Goal: Transaction & Acquisition: Purchase product/service

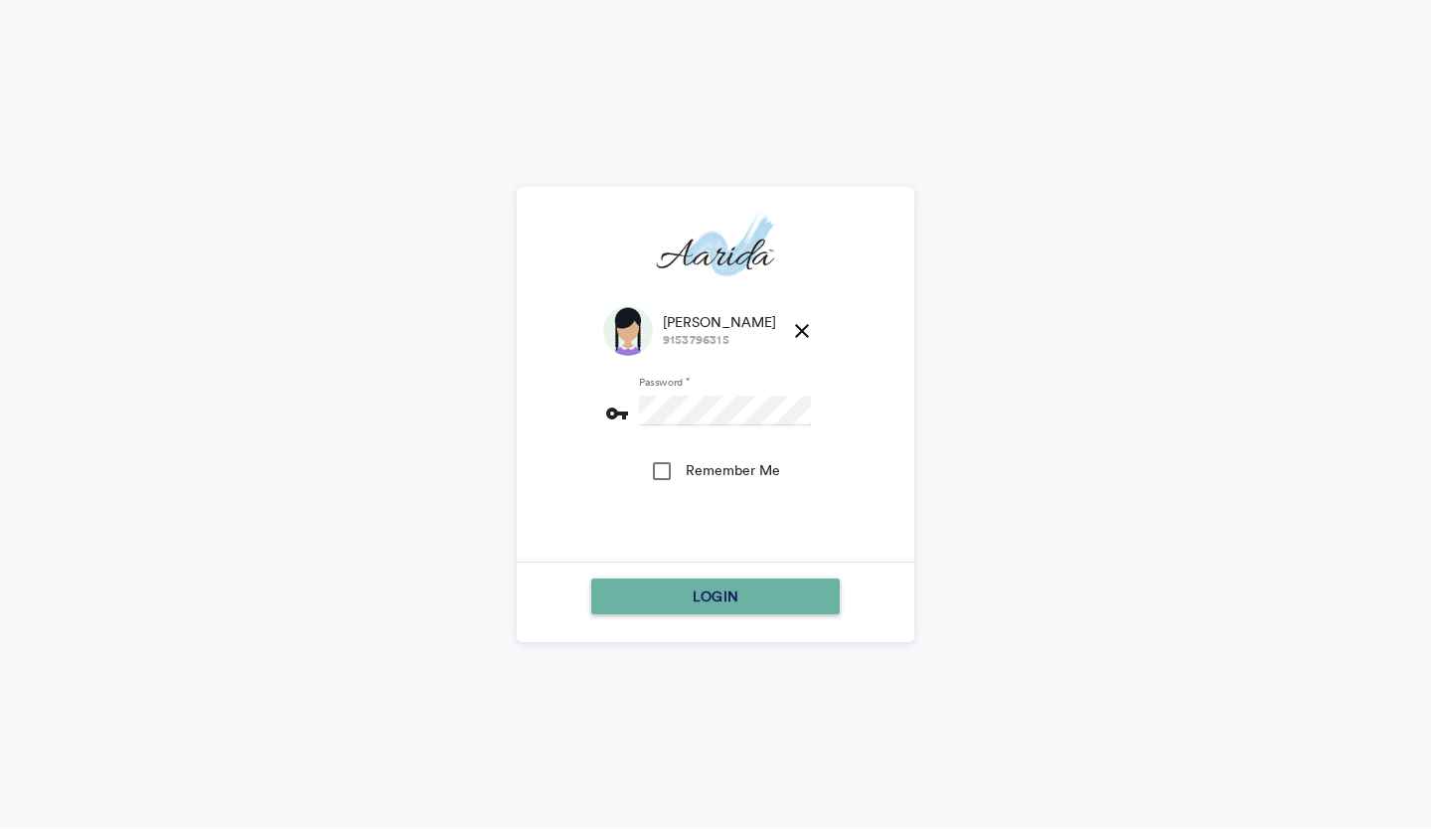
click at [717, 588] on span "LOGIN" at bounding box center [716, 596] width 46 height 36
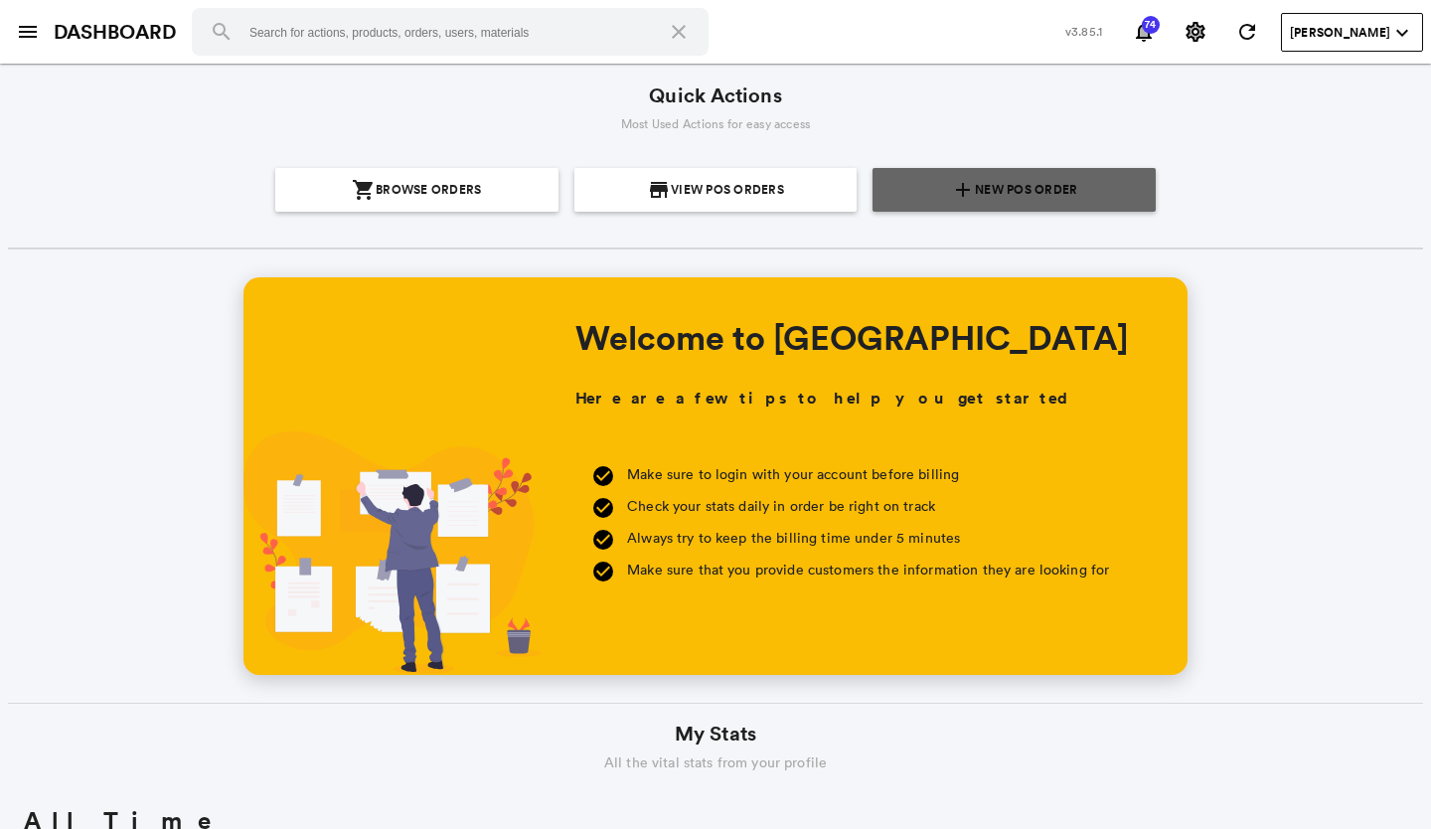
scroll to position [358, 684]
click at [978, 189] on span "New POS Order" at bounding box center [1026, 190] width 102 height 44
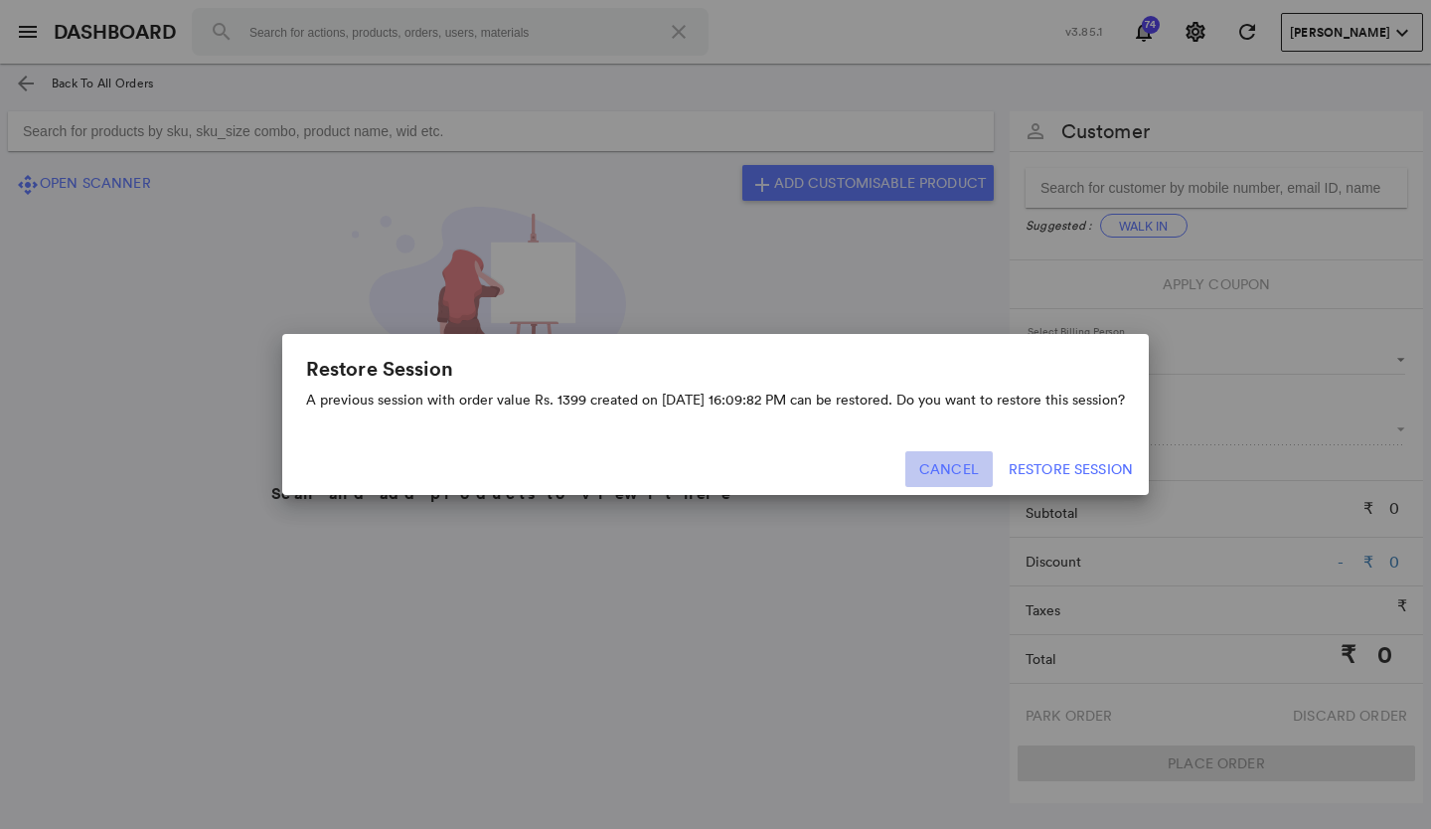
click at [939, 463] on button "Cancel" at bounding box center [948, 469] width 87 height 36
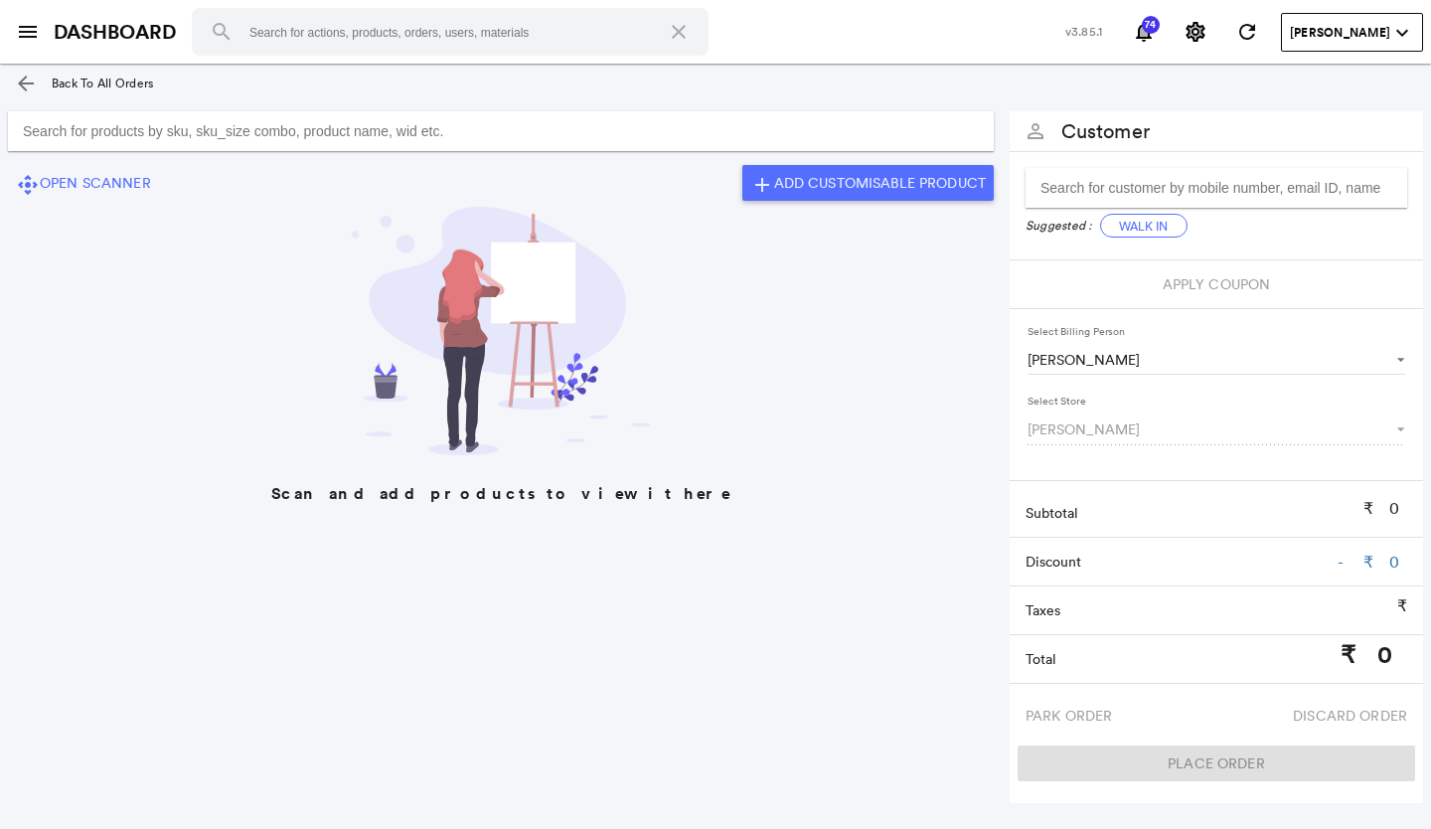
click at [267, 124] on input "Search for products by sku, sku_size combo, product name, wid etc." at bounding box center [501, 131] width 986 height 40
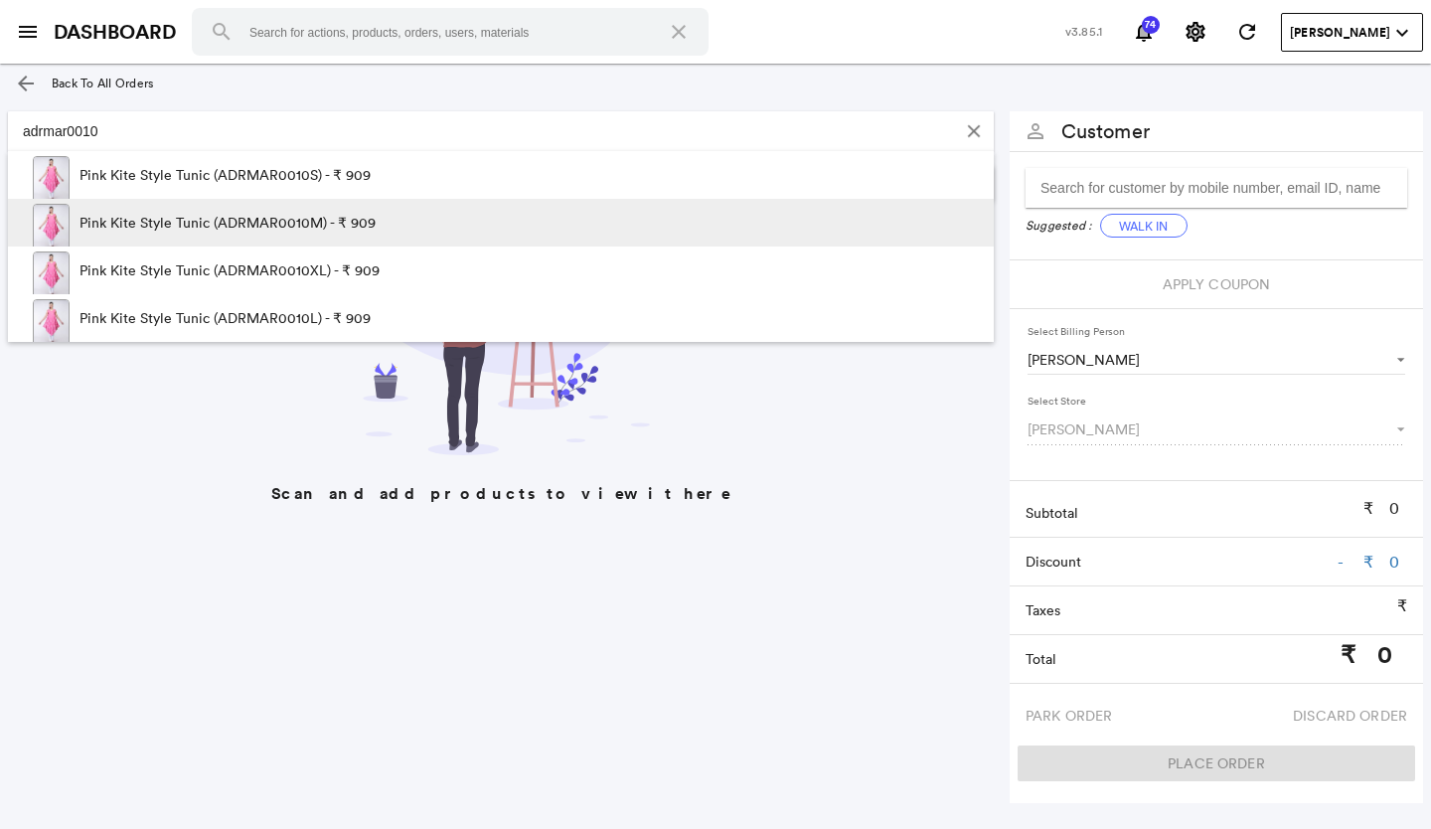
type input "adrmar0010"
click at [244, 228] on p "Pink Kite Style Tunic (ADRMAR0010M) - ₹ 909" at bounding box center [228, 223] width 296 height 48
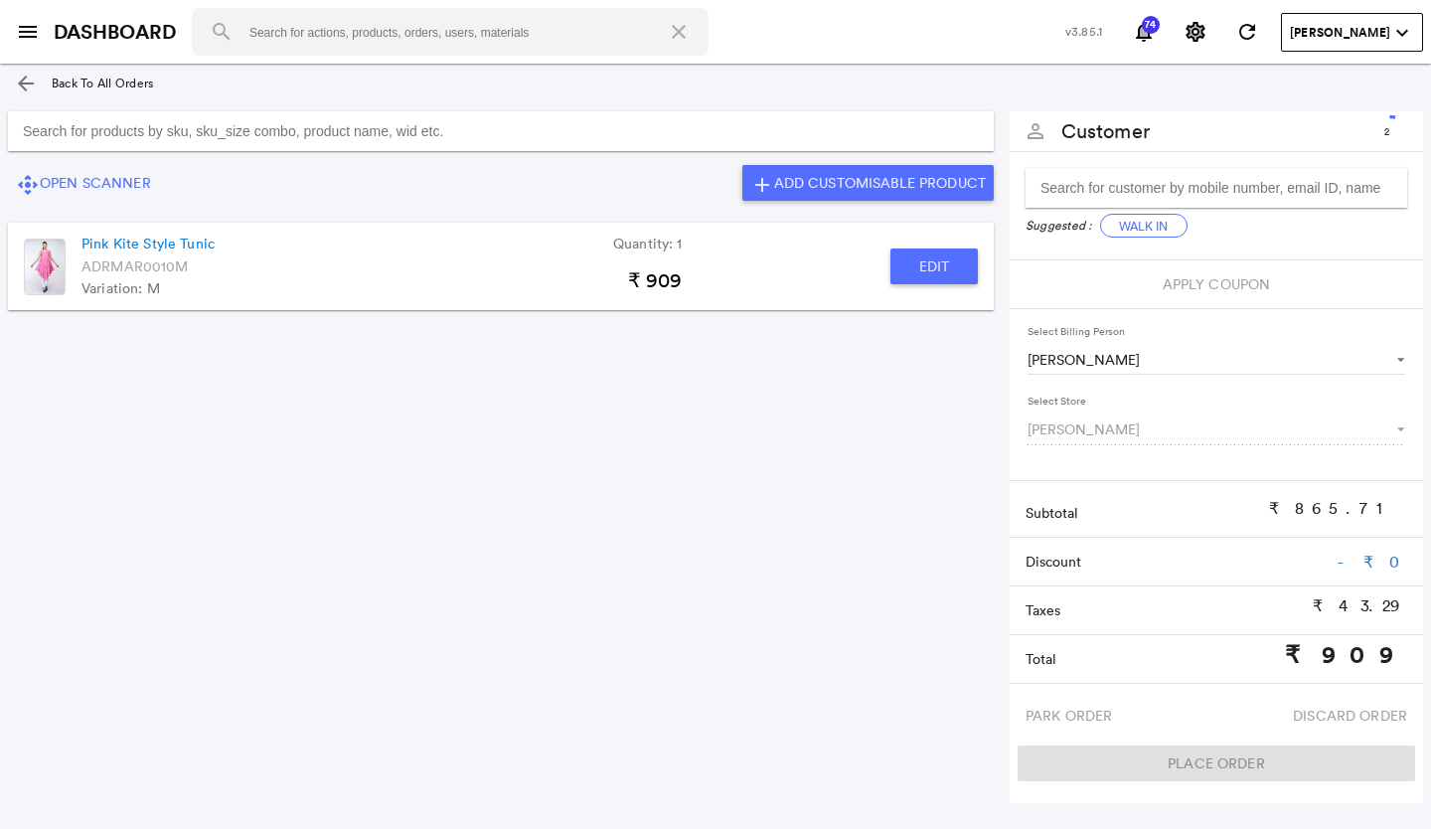
click at [919, 278] on button "Edit" at bounding box center [934, 266] width 87 height 36
type input "Pink Kite Style Tunic"
type input "1"
type input "30.02"
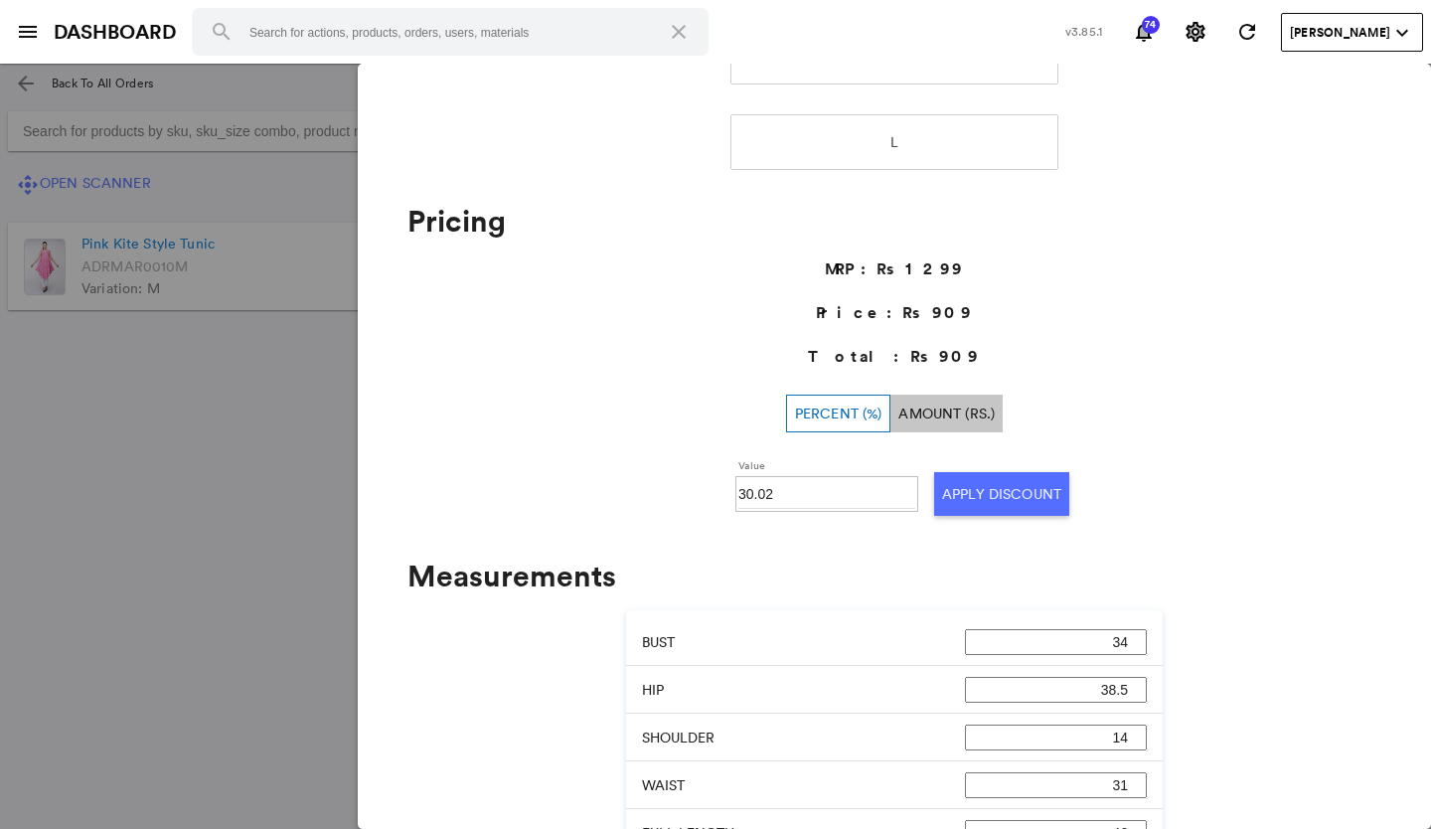
scroll to position [596, 0]
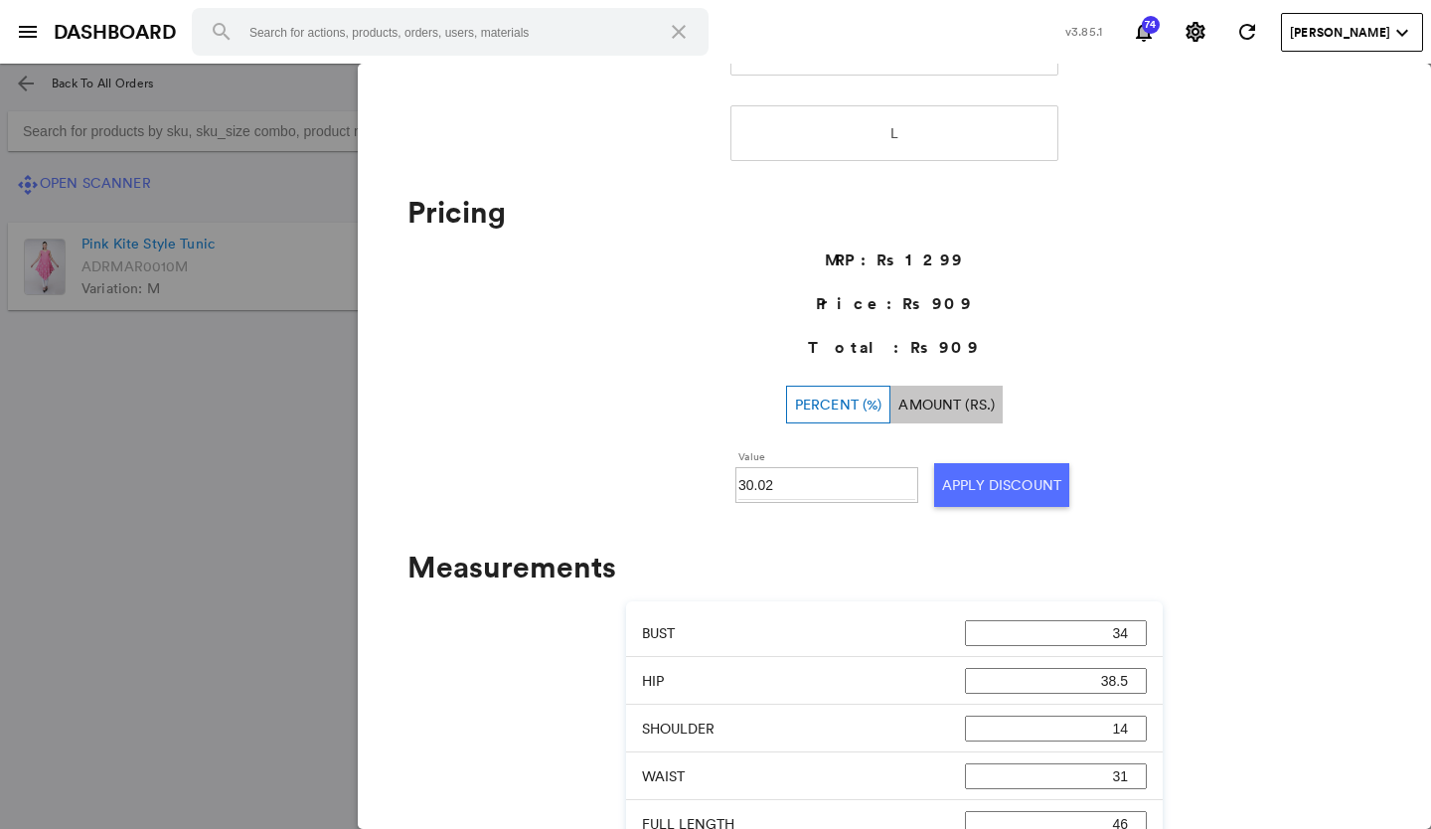
click at [104, 394] on md-backdrop at bounding box center [715, 446] width 1431 height 765
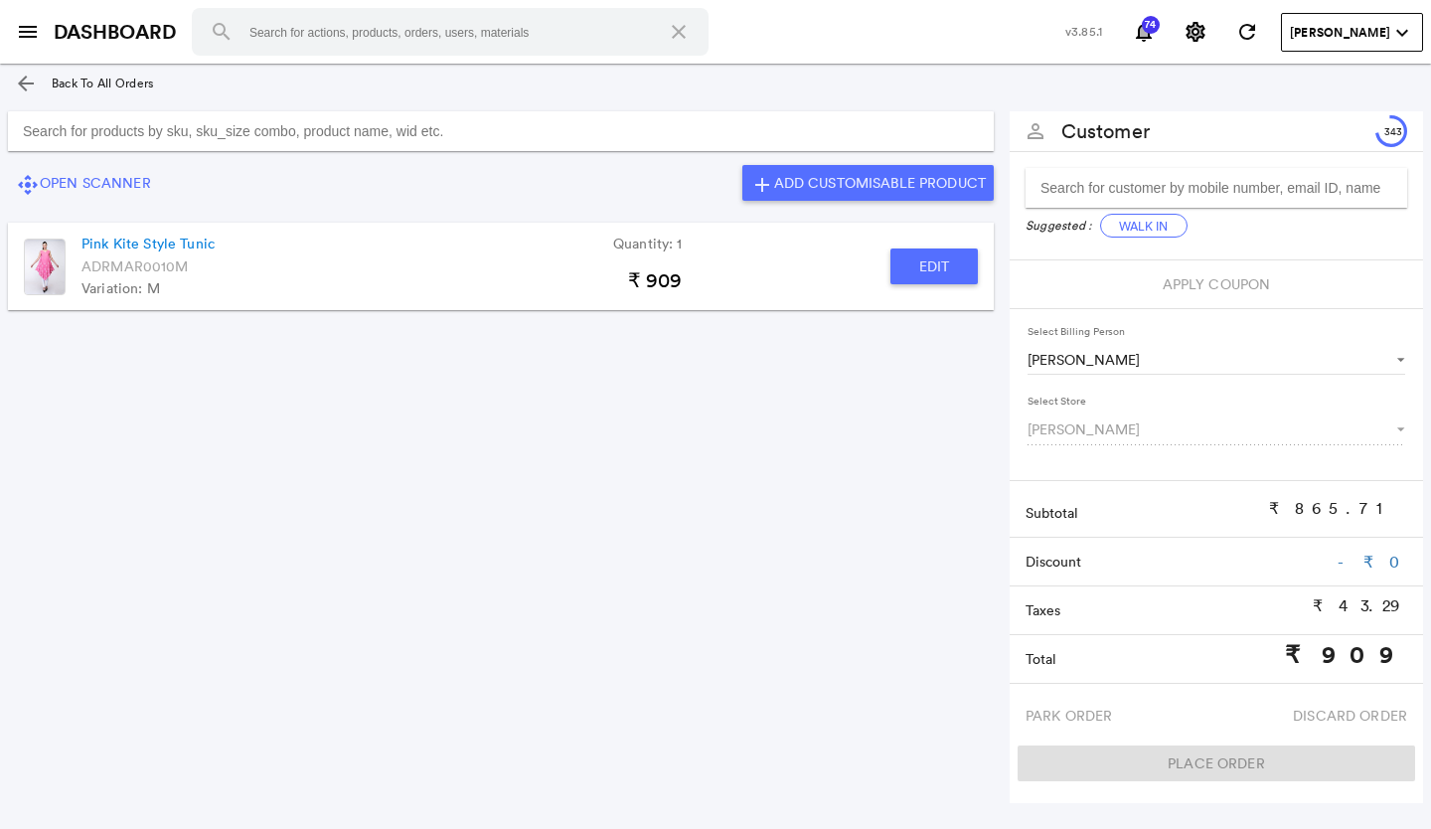
click at [319, 138] on input "Search for products by sku, sku_size combo, product name, wid etc." at bounding box center [501, 131] width 986 height 40
click at [1138, 226] on button "Walk In" at bounding box center [1143, 226] width 87 height 24
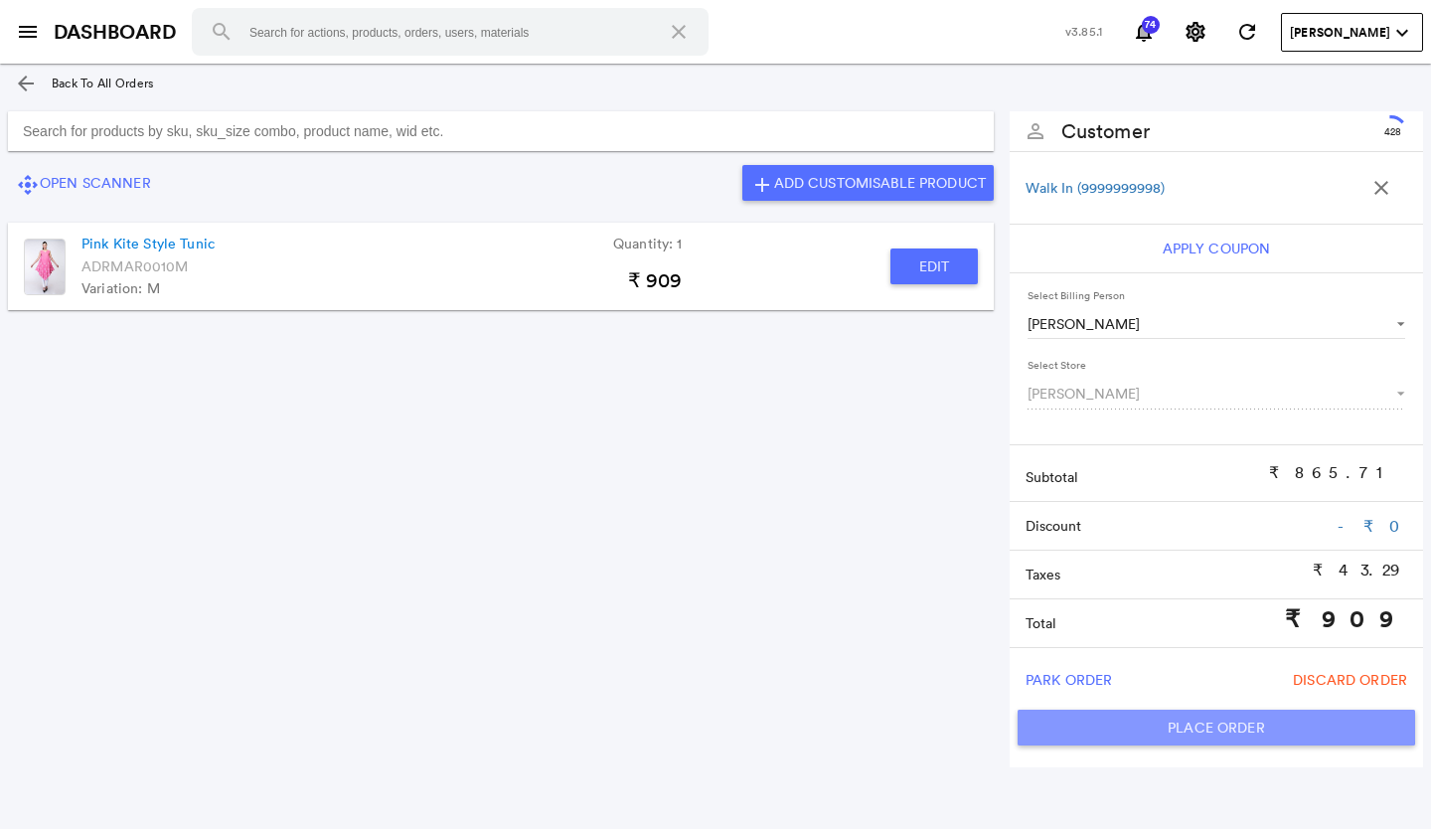
click at [1117, 726] on button "Place Order" at bounding box center [1217, 728] width 398 height 36
type input "909"
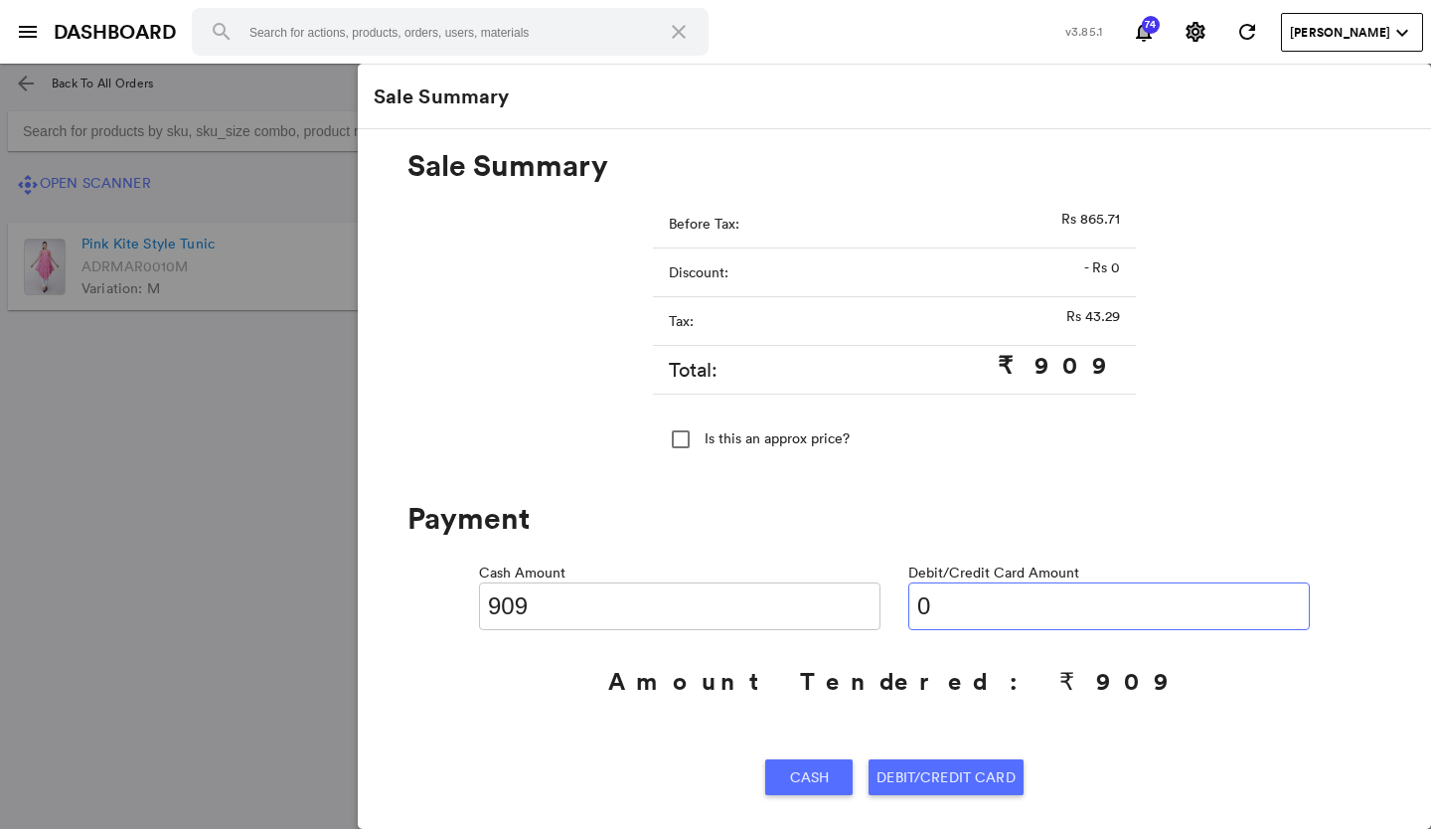
click at [943, 601] on input "0" at bounding box center [1109, 606] width 402 height 48
type input "0909"
type input "0"
type input "0909"
click at [913, 775] on span "Debit/Credit Card" at bounding box center [946, 777] width 138 height 36
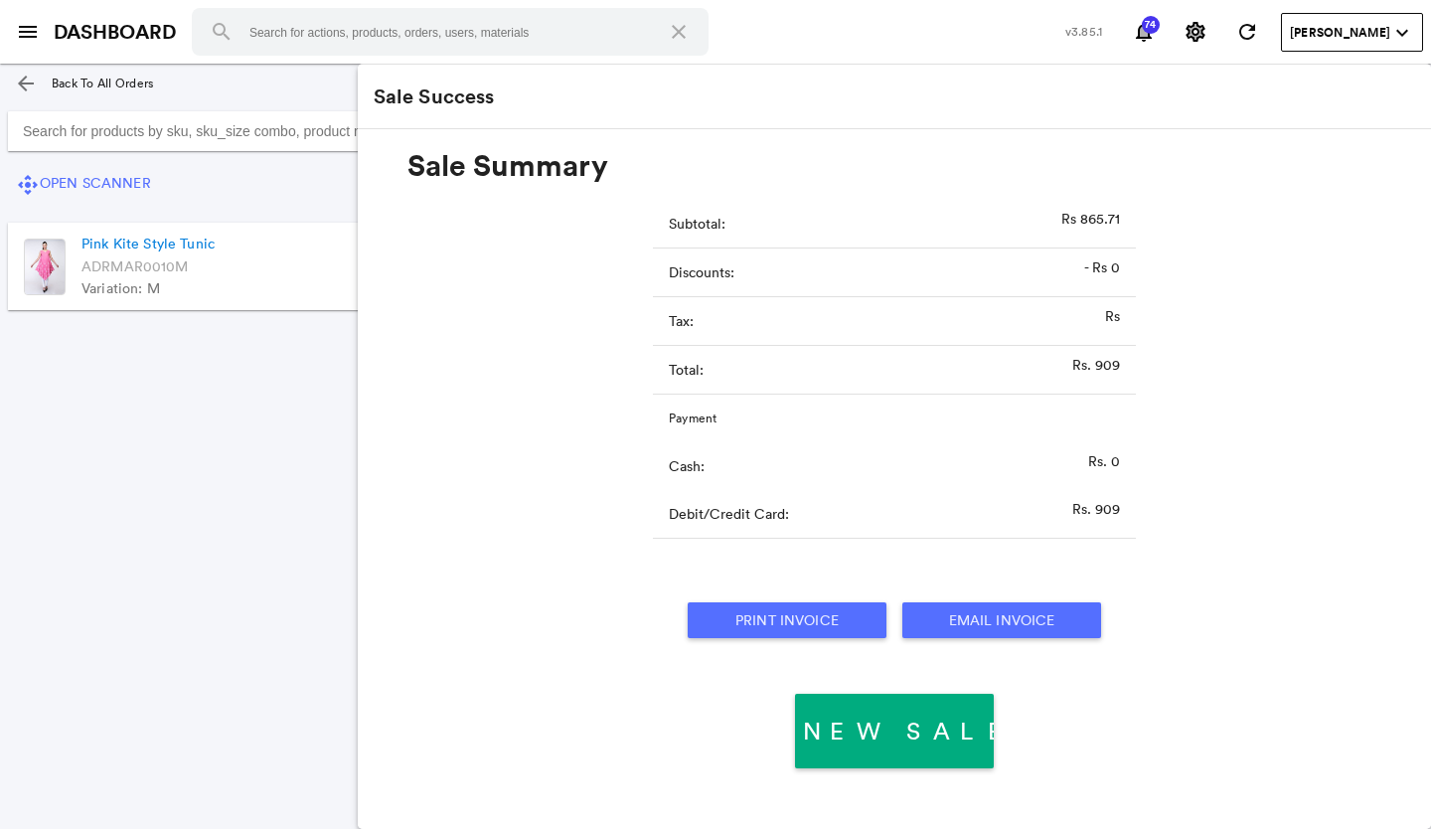
click at [815, 611] on button "Print Invoice" at bounding box center [787, 620] width 199 height 36
click at [24, 78] on md-icon "arrow_back" at bounding box center [26, 84] width 24 height 24
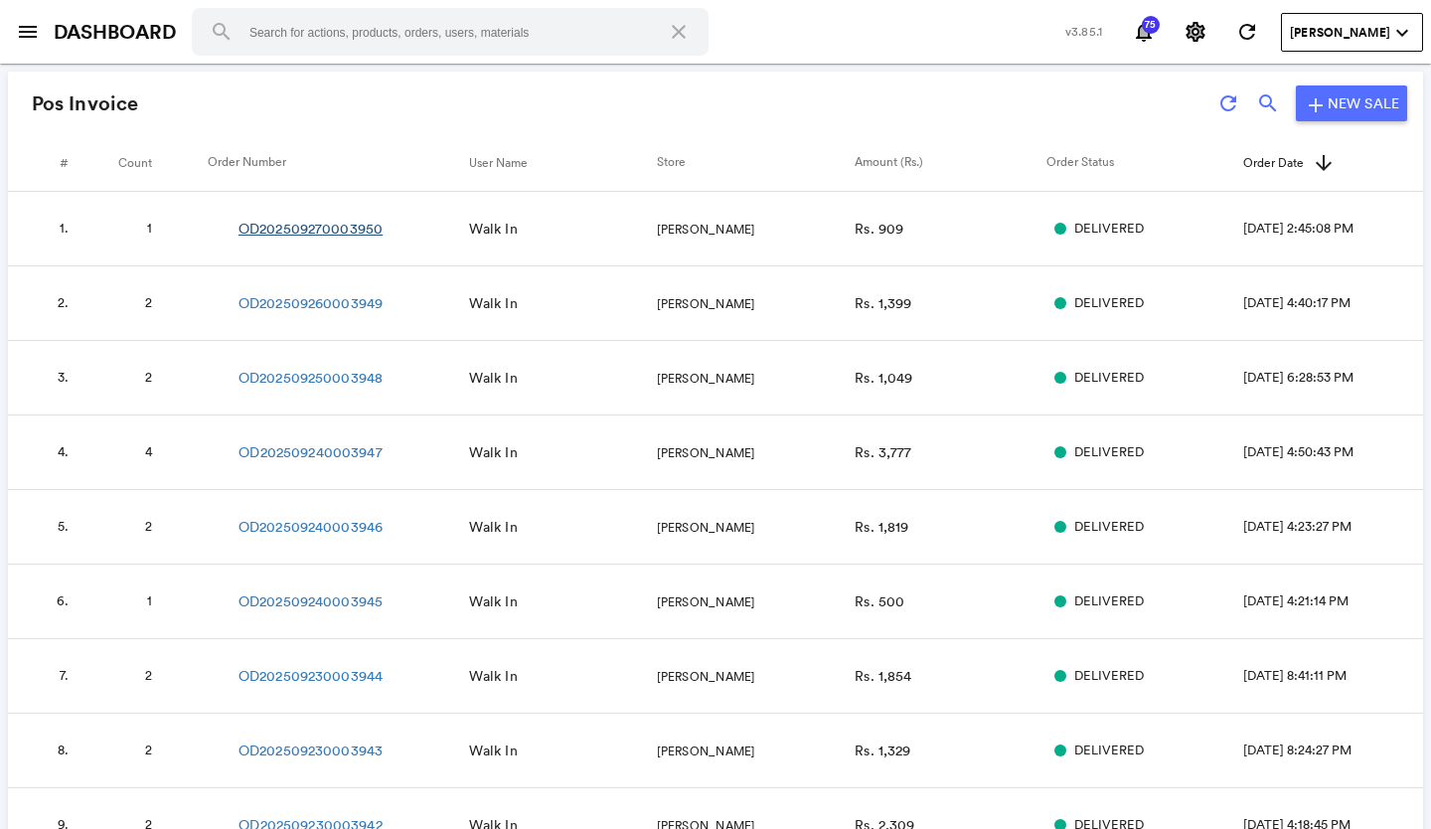
click at [316, 228] on link "OD202509270003950" at bounding box center [311, 229] width 144 height 20
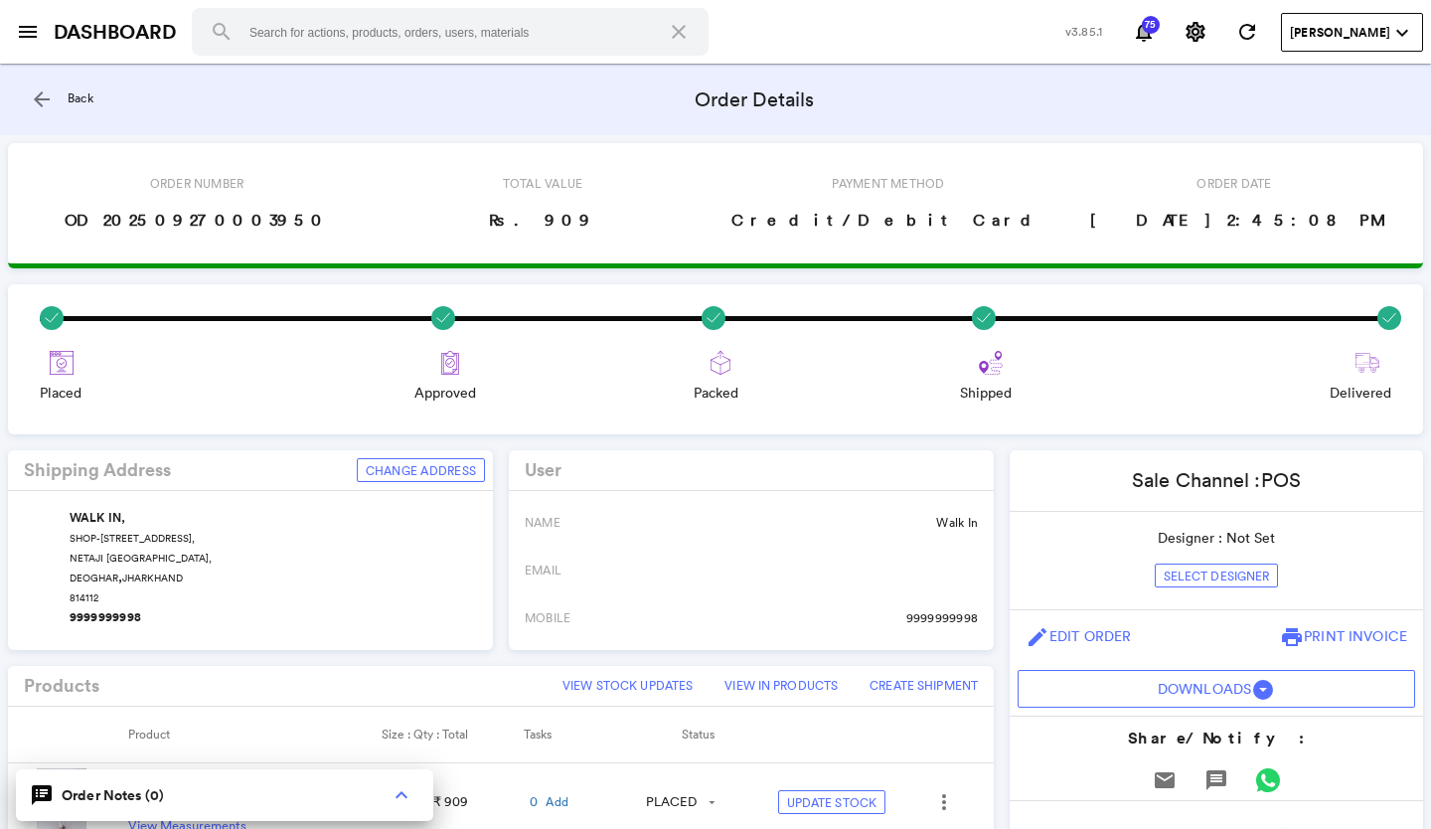
click at [38, 96] on md-icon "arrow_back" at bounding box center [42, 99] width 24 height 24
